Goal: Task Accomplishment & Management: Complete application form

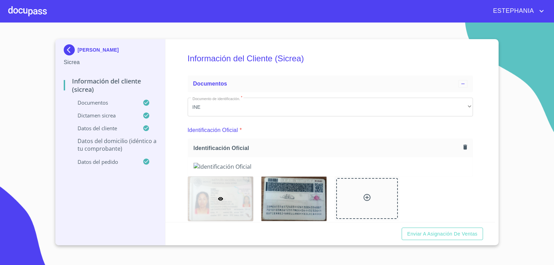
scroll to position [2147, 0]
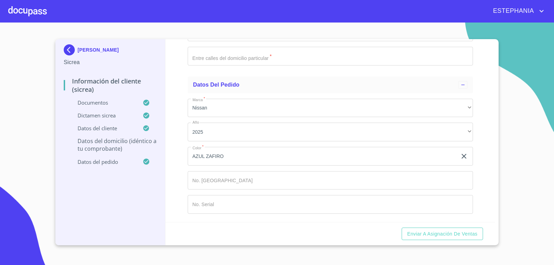
paste input "FUENTE IBIZA 1117"
drag, startPoint x: 227, startPoint y: 92, endPoint x: 241, endPoint y: 87, distance: 15.2
type input "FUENTE IBIZA"
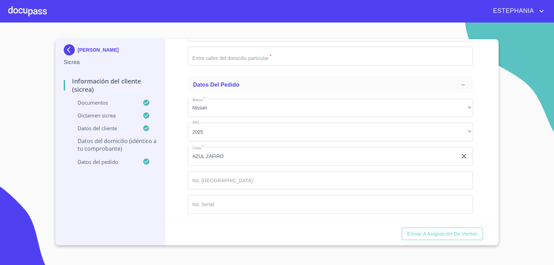
type input "1117"
paste input "[GEOGRAPHIC_DATA][PERSON_NAME] 1 ETAPA"
type input "[GEOGRAPHIC_DATA][PERSON_NAME] 1 ETAPA"
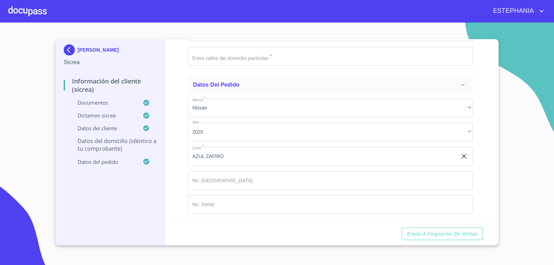
scroll to position [2216, 0]
type input "[GEOGRAPHIC_DATA]"
paste input "TLAQUEPAQUE"
type input "TLAQUEPAQUE"
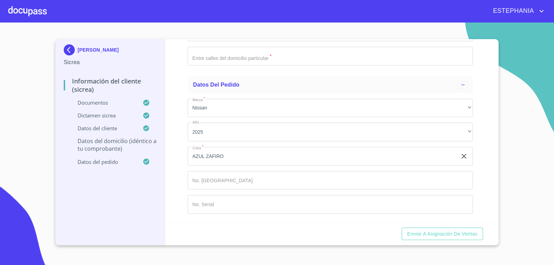
click at [223, 17] on div "​" at bounding box center [331, 8] width 286 height 19
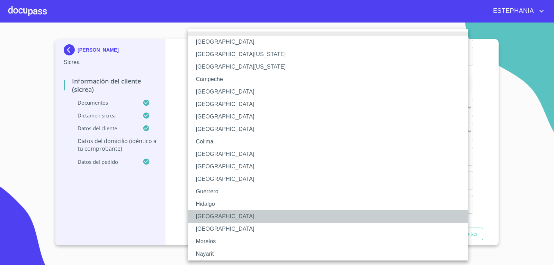
click at [214, 212] on li "[GEOGRAPHIC_DATA]" at bounding box center [331, 216] width 286 height 12
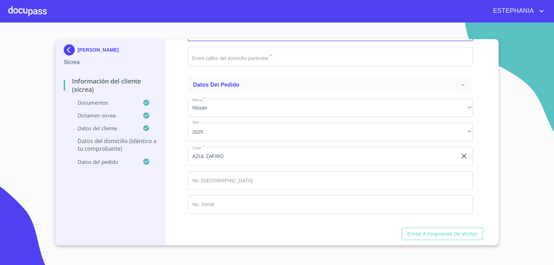
click at [221, 42] on input "Documento de identificación.   *" at bounding box center [331, 32] width 286 height 19
type input "45615"
click at [162, 164] on div "[PERSON_NAME] Información del Cliente (Sicrea) Documentos Dictamen Sicrea Datos…" at bounding box center [110, 142] width 110 height 206
click at [246, 65] on input "Documento de identificación.   *" at bounding box center [331, 56] width 286 height 19
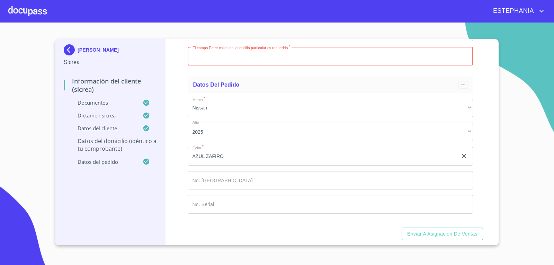
paste input "MINORCA MAYORCA"
type input "MINORCA MAYORCA"
click at [177, 170] on div "Información del Cliente (Sicrea) Documentos Documento de identificación.   * IN…" at bounding box center [330, 130] width 330 height 183
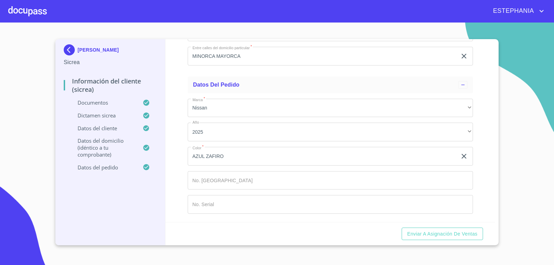
scroll to position [2374, 0]
click at [229, 179] on input "Documento de identificación.   *" at bounding box center [331, 180] width 286 height 19
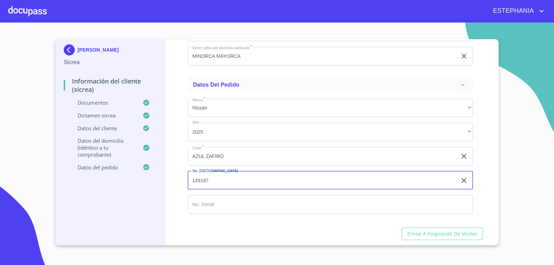
type input "149187"
click at [353, 223] on div "Enviar a Asignación de Ventas" at bounding box center [330, 234] width 330 height 24
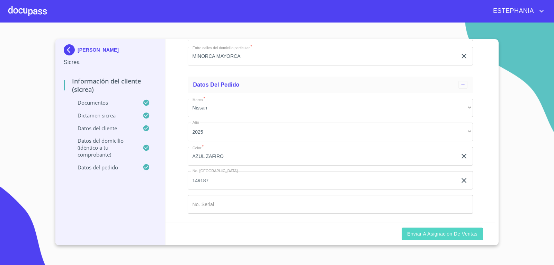
click at [459, 235] on span "Enviar a Asignación de Ventas" at bounding box center [442, 234] width 70 height 9
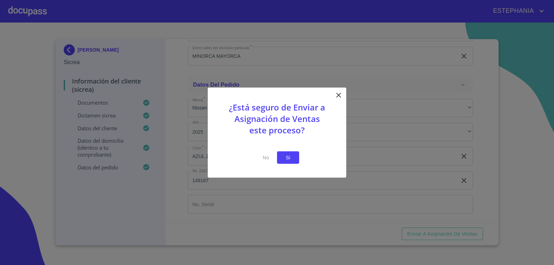
click at [289, 158] on span "Si" at bounding box center [288, 157] width 11 height 9
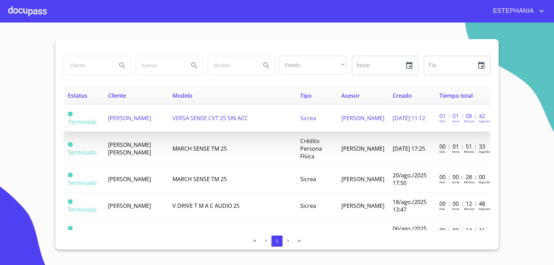
click at [136, 118] on span "[PERSON_NAME]" at bounding box center [129, 118] width 43 height 8
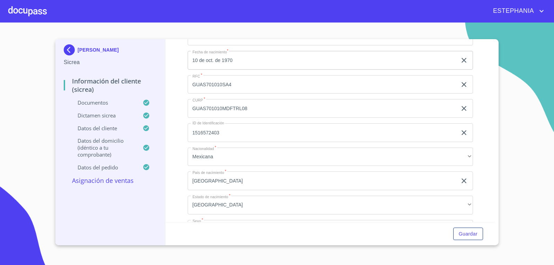
scroll to position [1543, 0]
